Goal: Task Accomplishment & Management: Complete application form

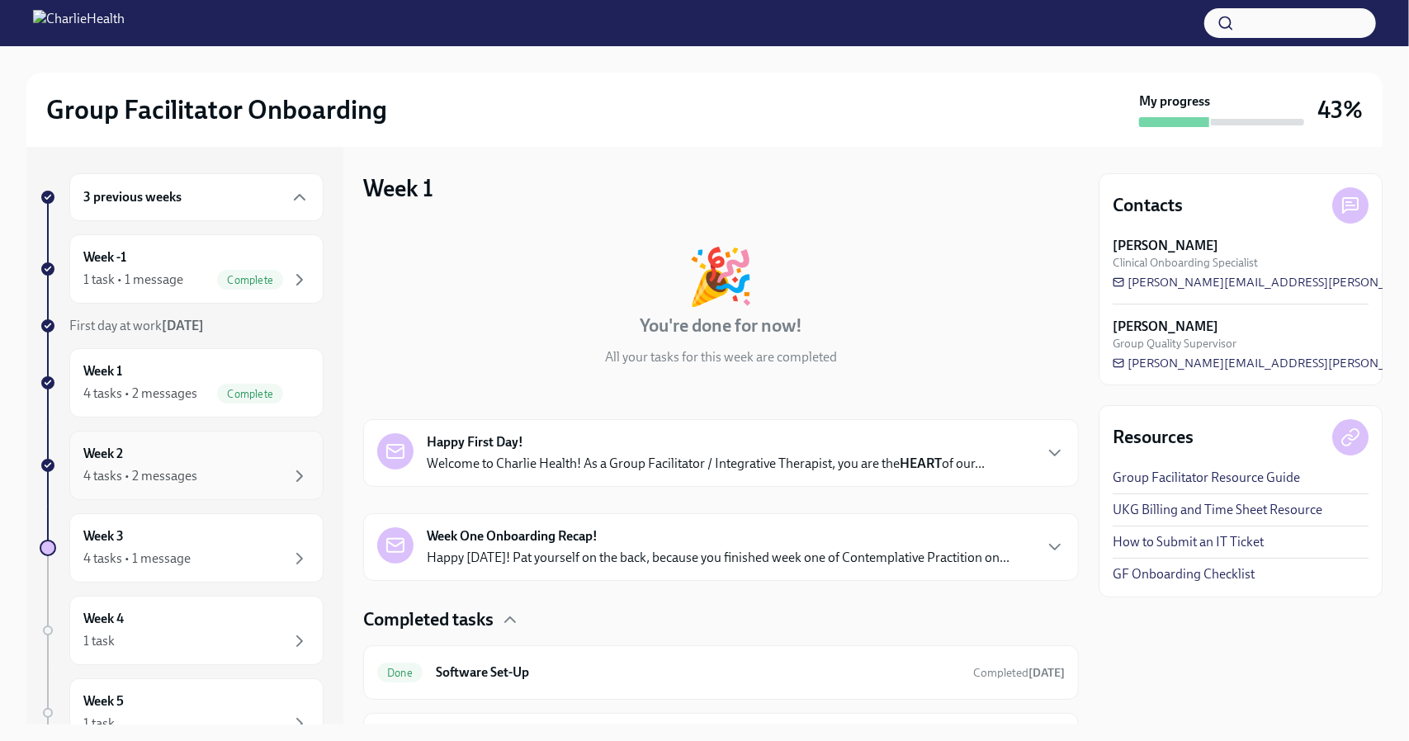
click at [248, 467] on div "4 tasks • 2 messages" at bounding box center [196, 477] width 226 height 20
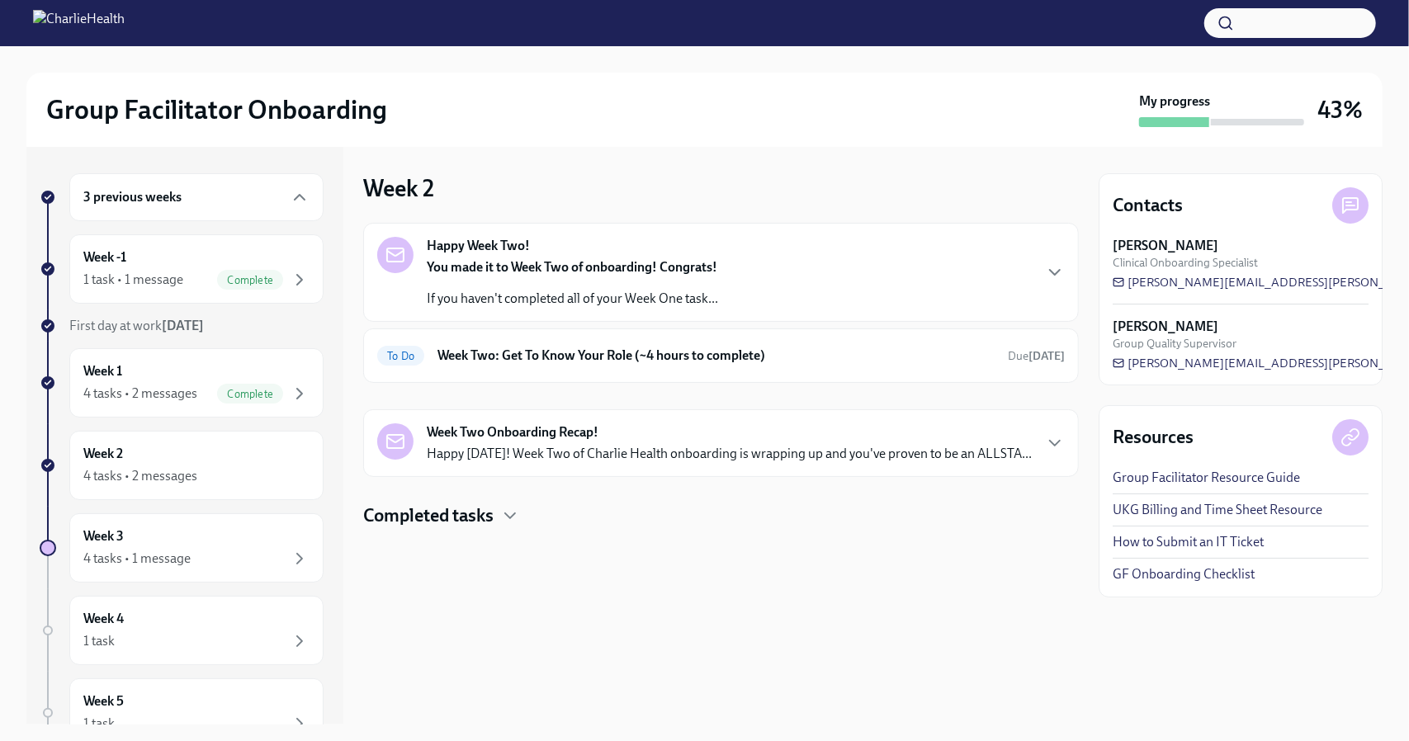
click at [562, 291] on p "If you haven't completed all of your Week One task..." at bounding box center [572, 299] width 291 height 18
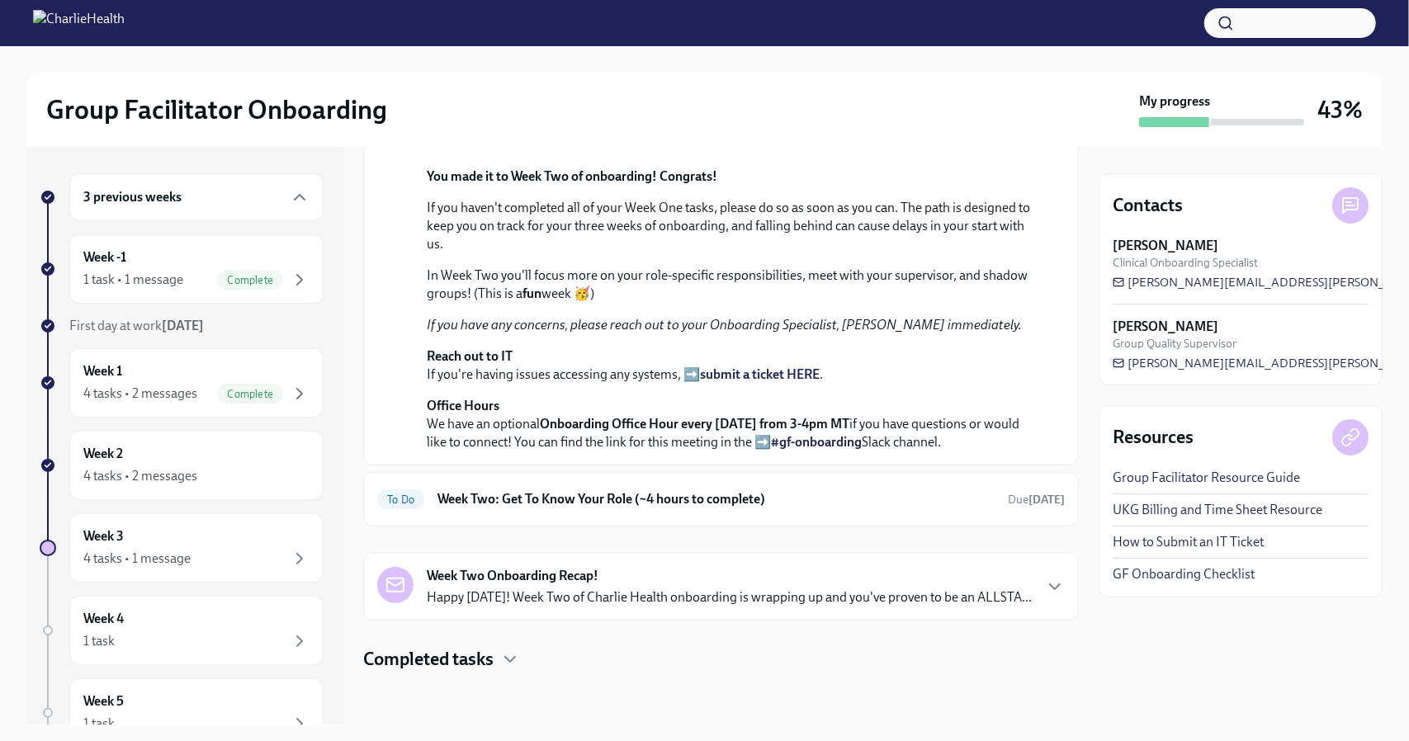
scroll to position [442, 0]
click at [562, 490] on h6 "Week Two: Get To Know Your Role (~4 hours to complete)" at bounding box center [716, 499] width 557 height 18
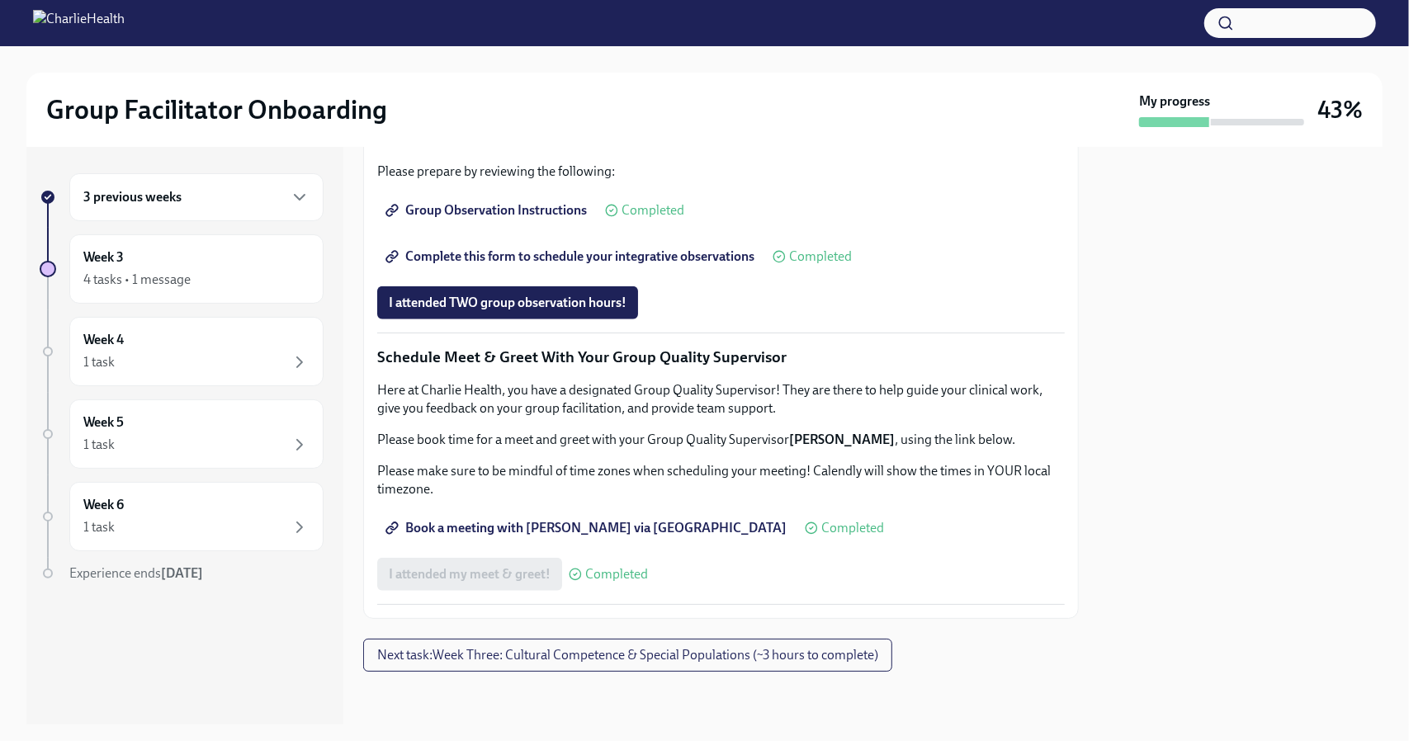
scroll to position [1503, 0]
click at [552, 658] on span "Next task : Week Three: Cultural Competence & Special Populations (~3 hours to …" at bounding box center [627, 655] width 501 height 17
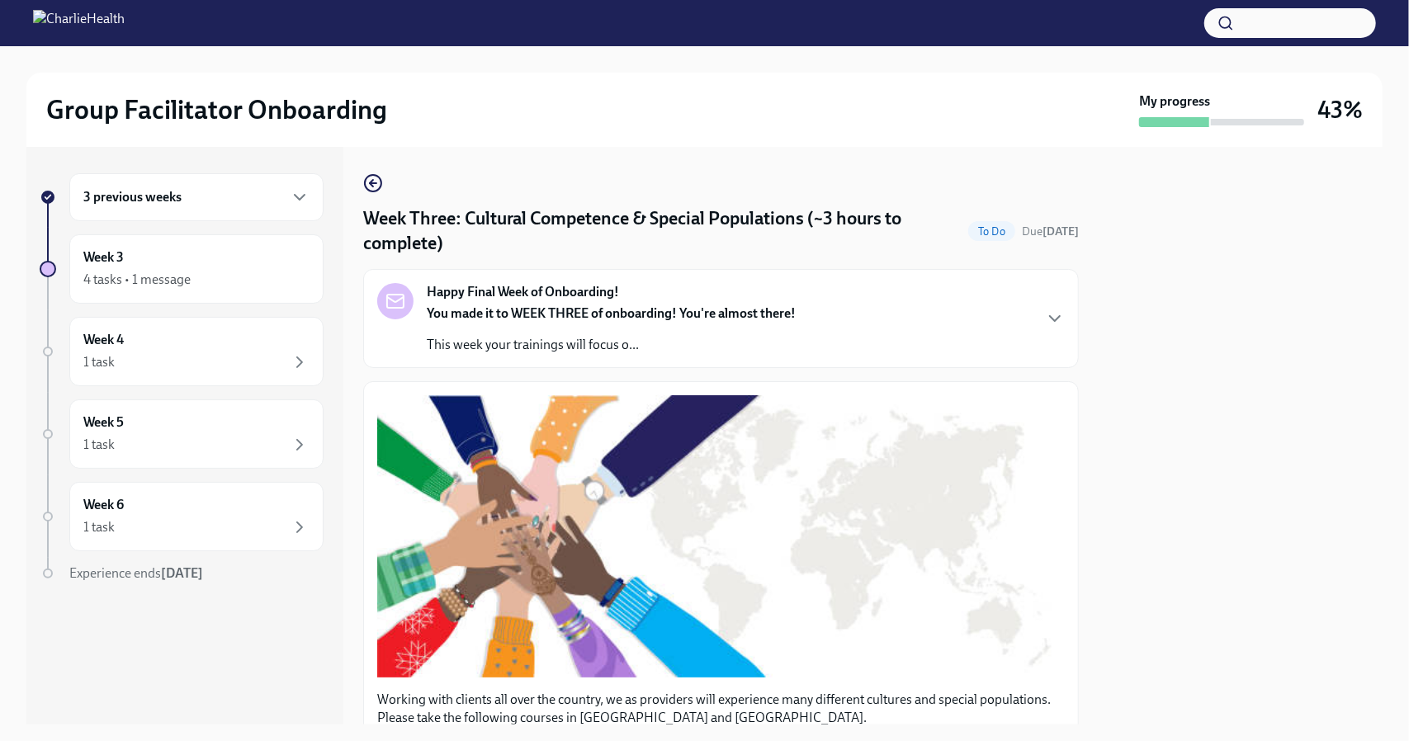
click at [201, 206] on div "3 previous weeks" at bounding box center [196, 197] width 226 height 20
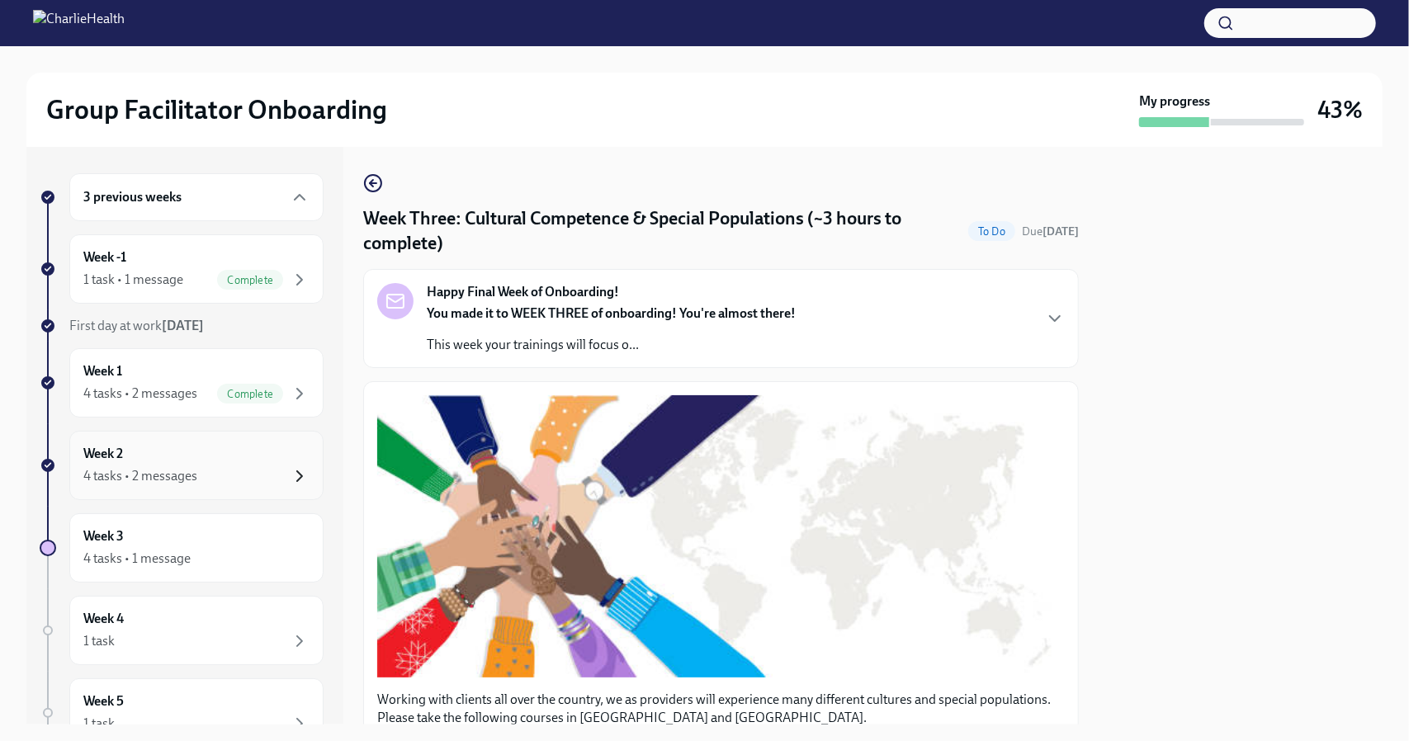
click at [291, 478] on icon "button" at bounding box center [300, 477] width 20 height 20
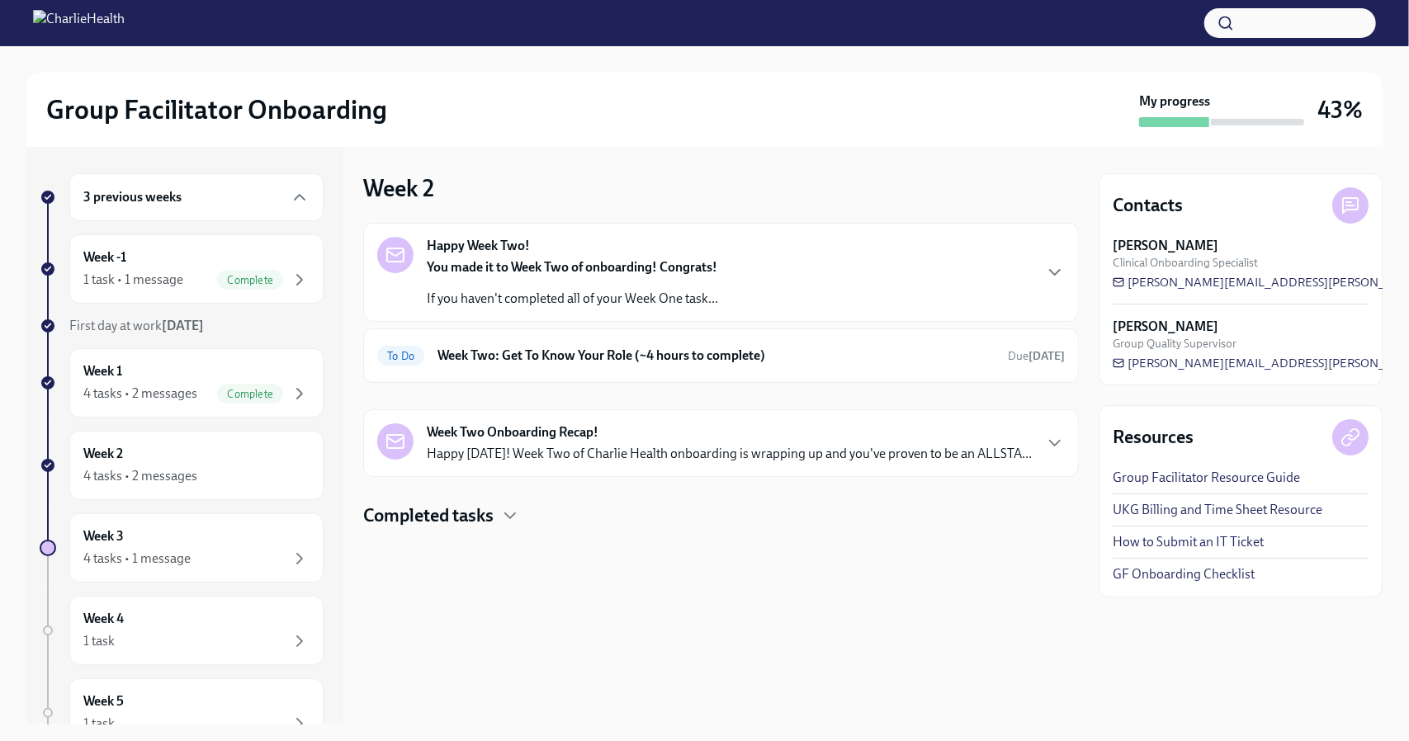
click at [563, 462] on div "Week Two Onboarding Recap! Happy [DATE]! Week Two of Charlie Health onboarding …" at bounding box center [721, 444] width 716 height 68
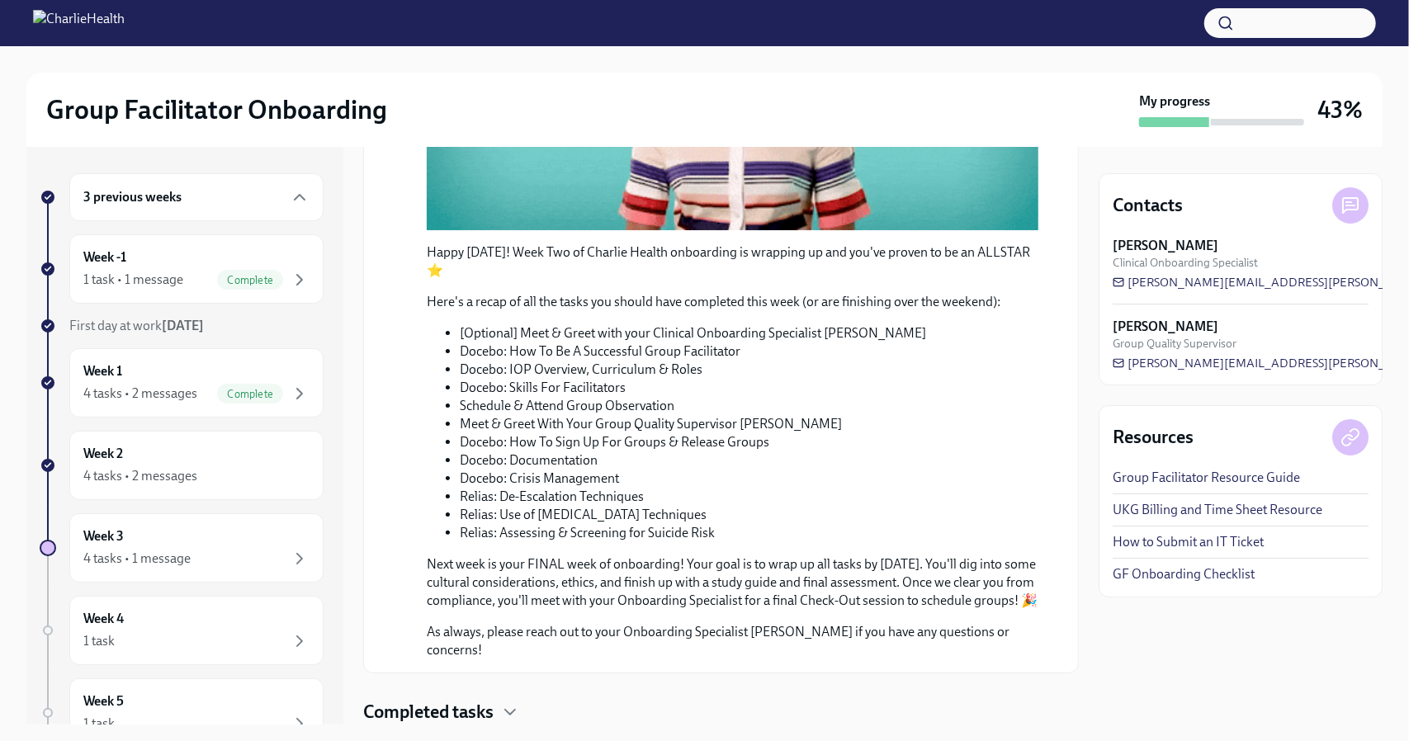
scroll to position [672, 0]
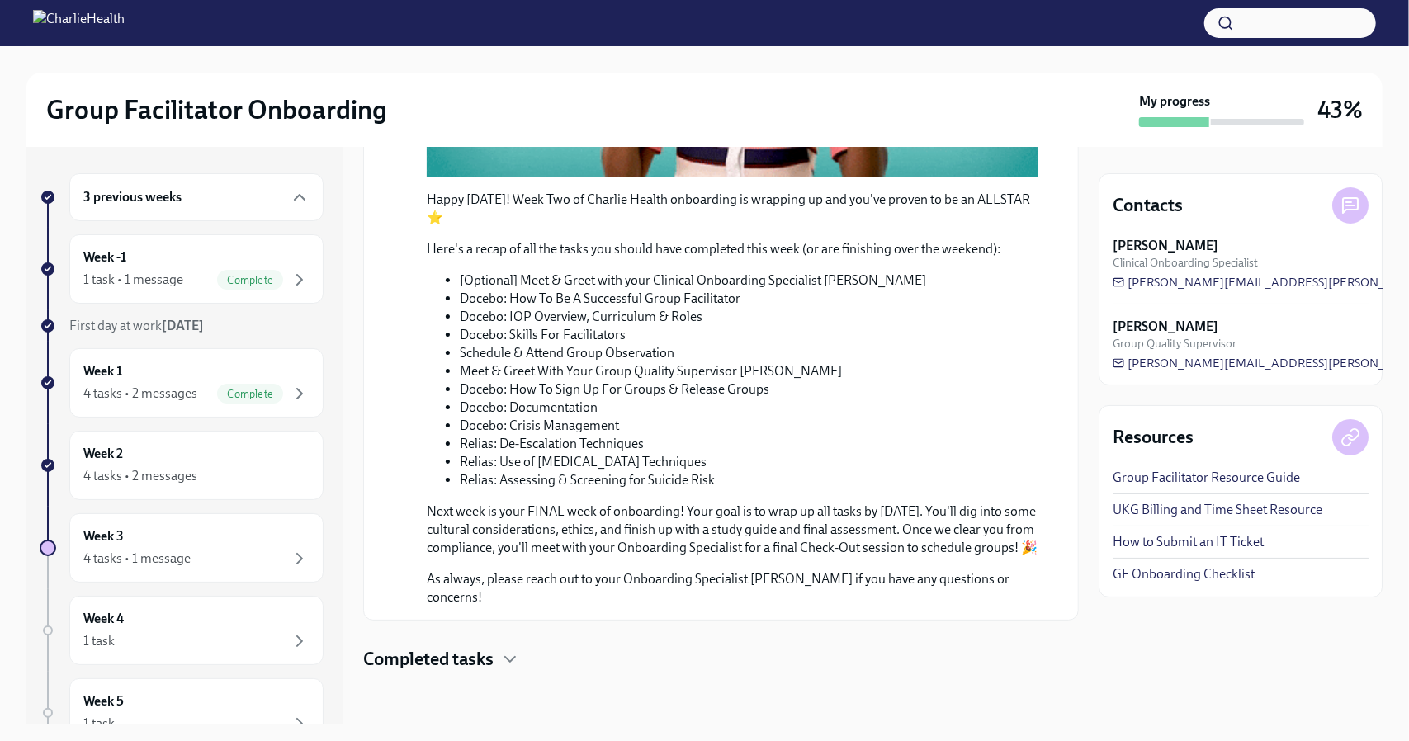
click at [486, 671] on h4 "Completed tasks" at bounding box center [428, 659] width 130 height 25
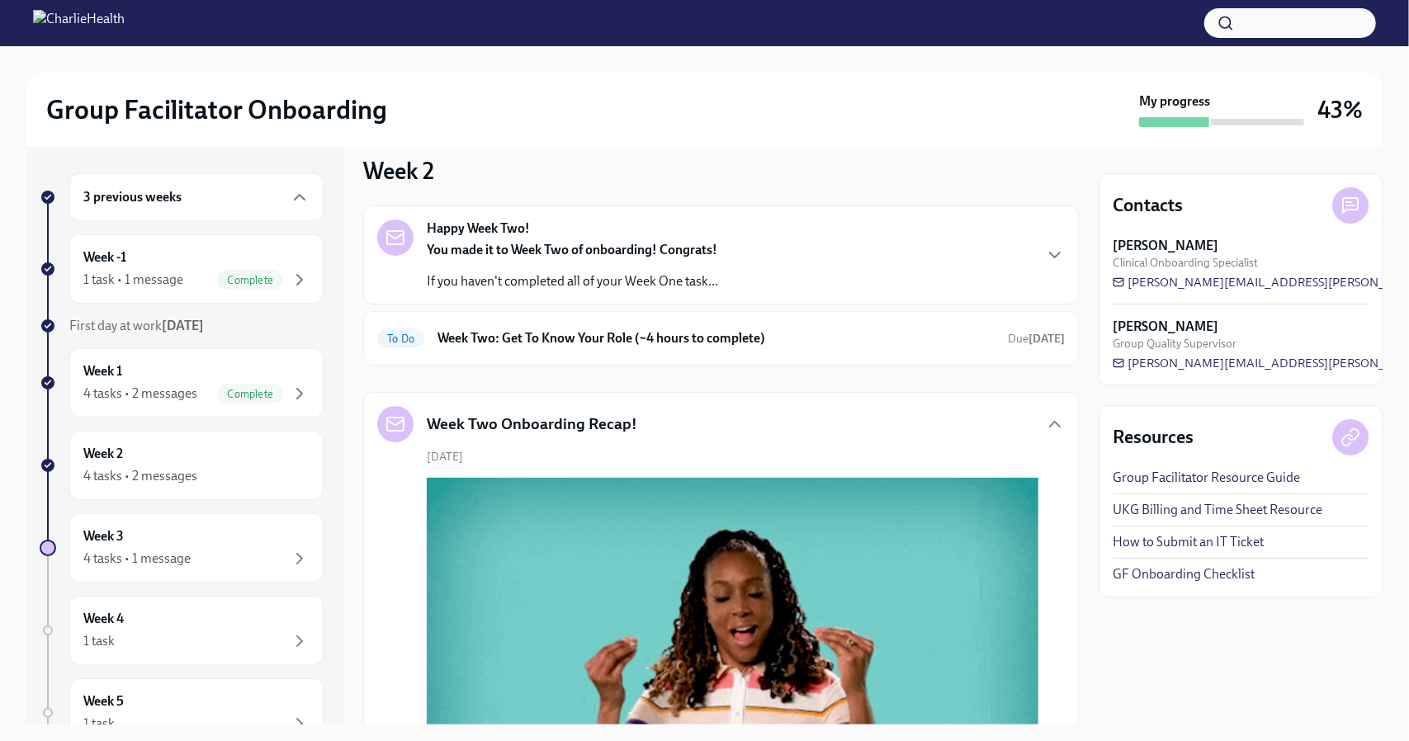
scroll to position [0, 0]
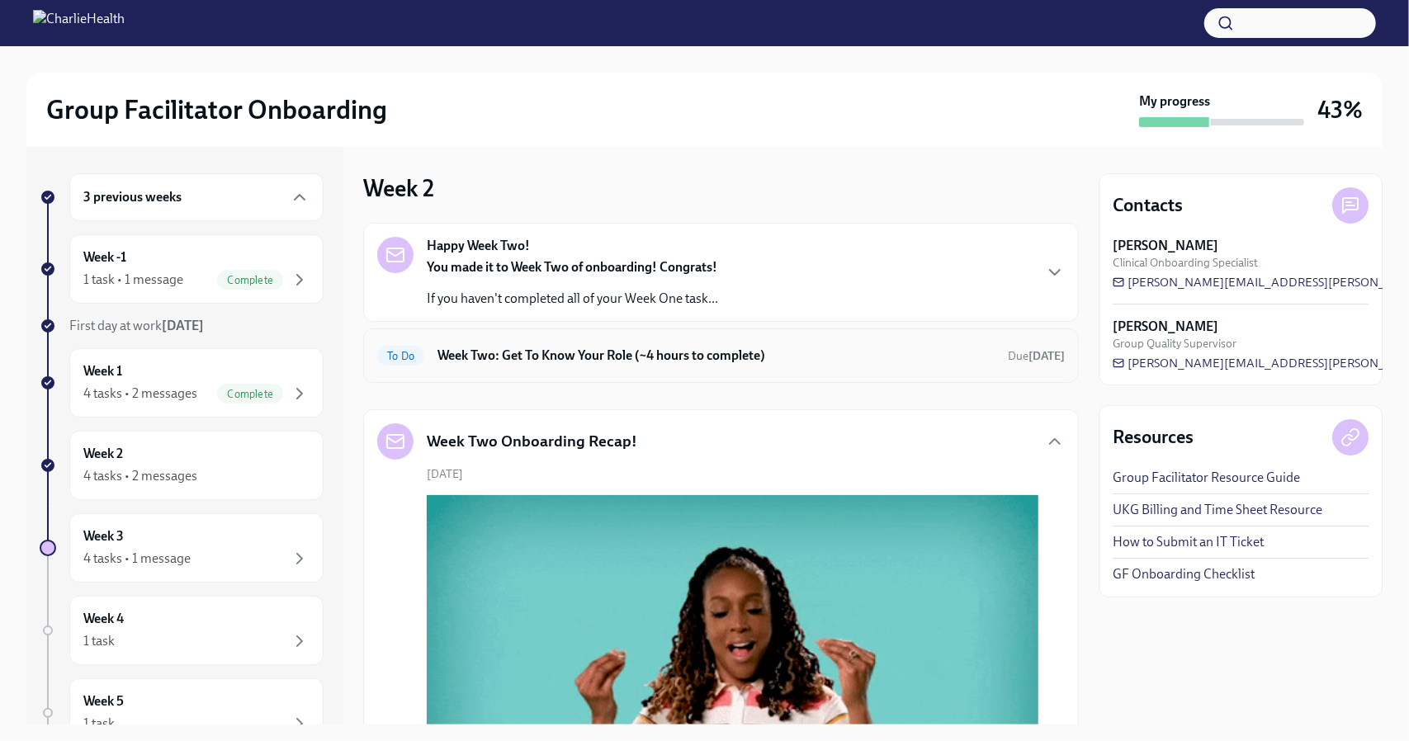
click at [732, 358] on h6 "Week Two: Get To Know Your Role (~4 hours to complete)" at bounding box center [716, 356] width 557 height 18
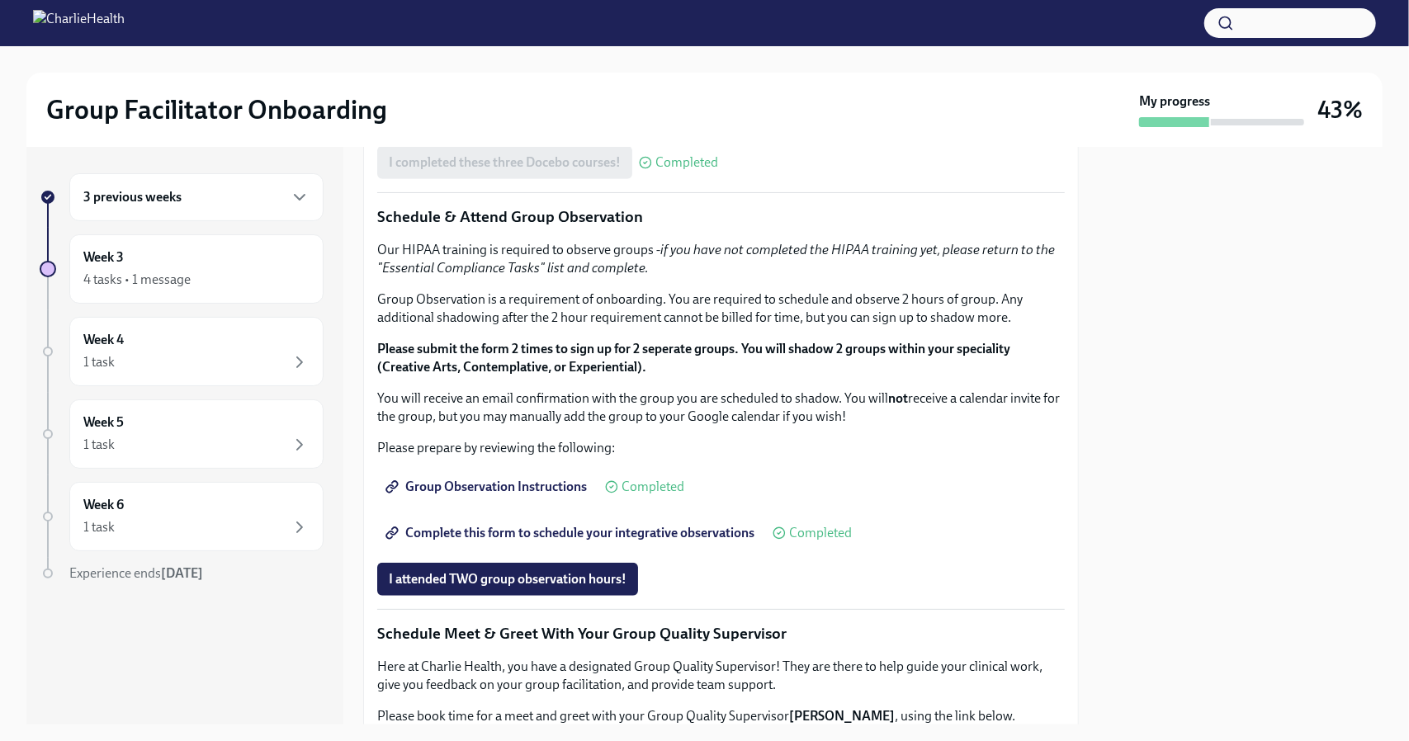
scroll to position [716, 0]
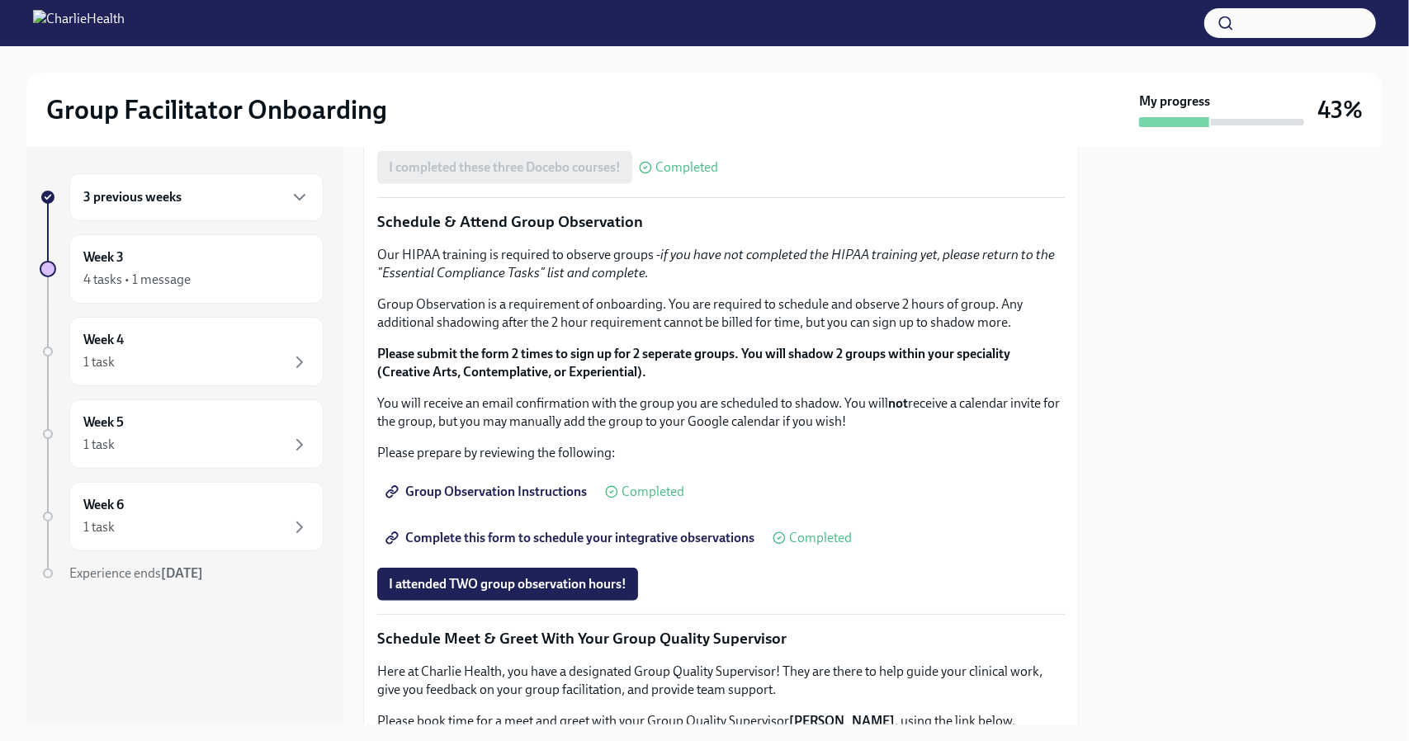
click at [626, 293] on div "You've made it to Week Two of Charlie Health onboarding! Congratulations and th…" at bounding box center [721, 270] width 688 height 1231
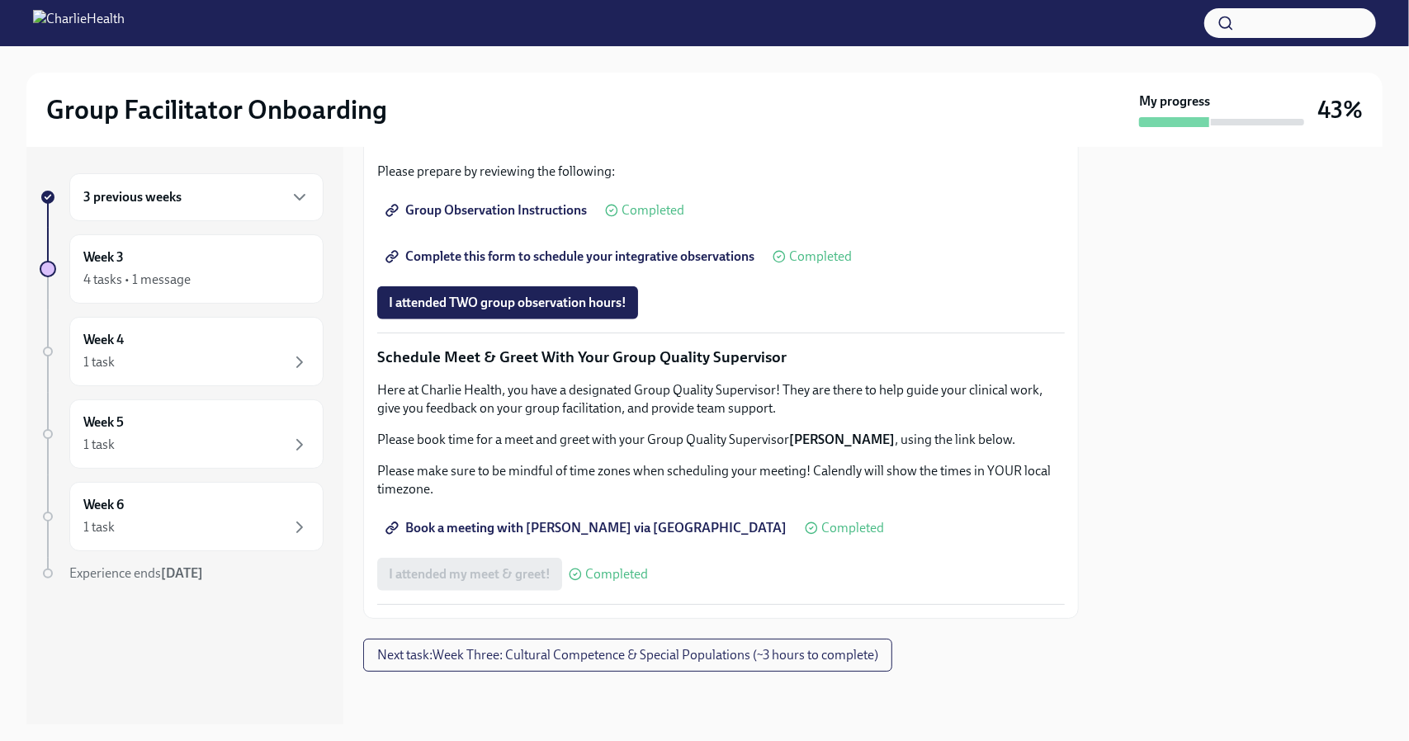
scroll to position [1503, 0]
click at [572, 313] on button "I attended TWO group observation hours!" at bounding box center [507, 303] width 261 height 33
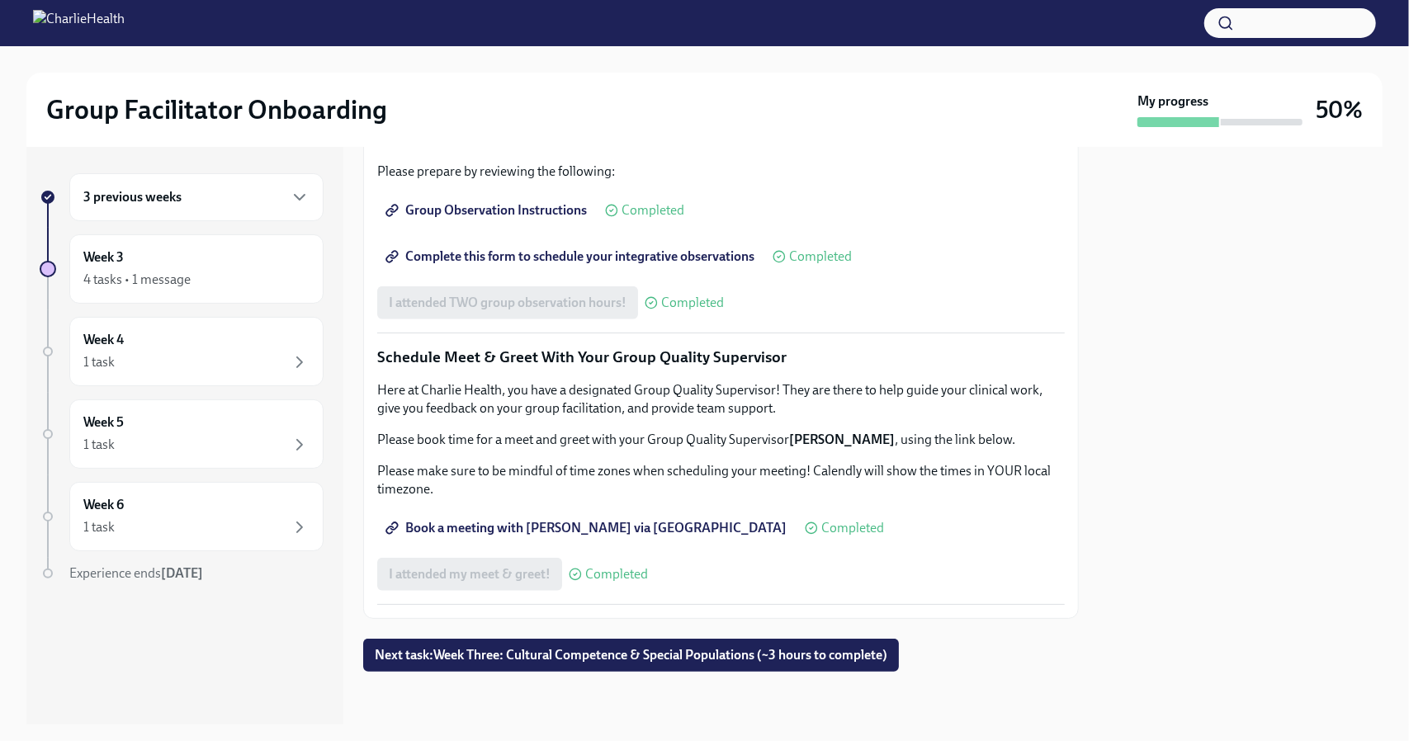
click at [289, 189] on div "3 previous weeks" at bounding box center [196, 197] width 226 height 20
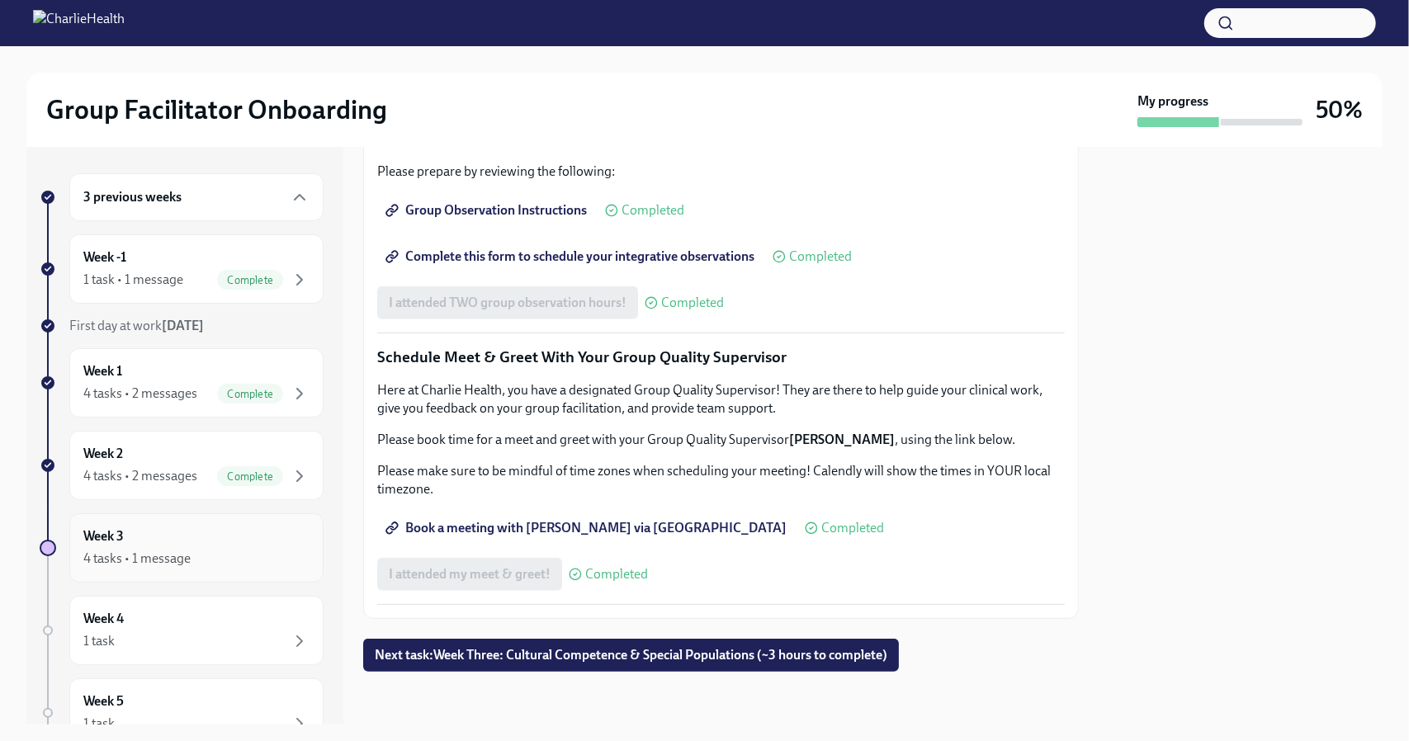
click at [230, 546] on div "Week 3 4 tasks • 1 message" at bounding box center [196, 548] width 226 height 41
